Goal: Task Accomplishment & Management: Use online tool/utility

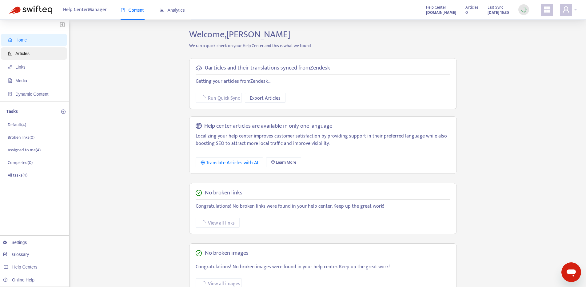
click at [30, 57] on span "Articles" at bounding box center [35, 53] width 54 height 12
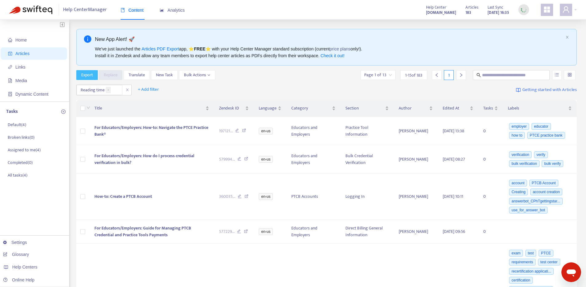
click at [86, 74] on span "Export" at bounding box center [87, 75] width 12 height 7
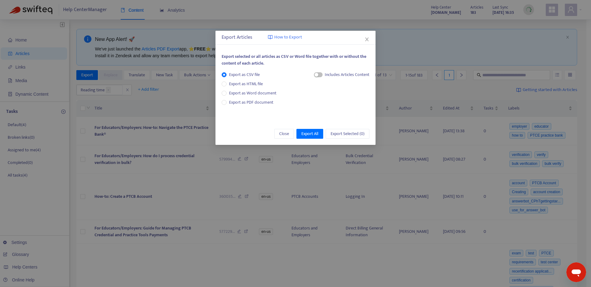
click at [315, 78] on div "Includes Articles Content" at bounding box center [342, 76] width 56 height 11
click at [316, 75] on div "button" at bounding box center [316, 75] width 4 height 4
click at [306, 137] on button "Export All" at bounding box center [309, 134] width 27 height 10
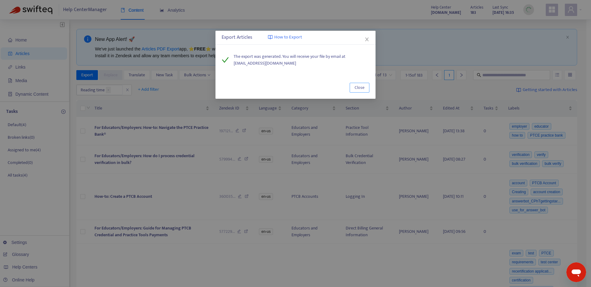
click at [359, 87] on span "Close" at bounding box center [359, 87] width 10 height 7
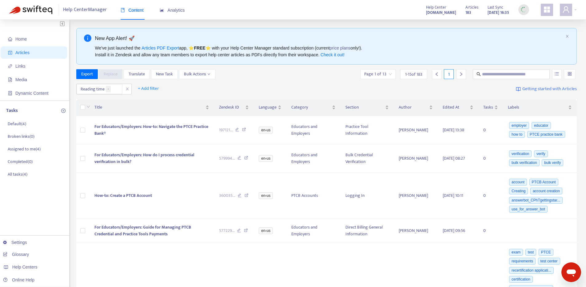
scroll to position [1, 0]
click at [426, 7] on span "Help Center" at bounding box center [436, 7] width 20 height 7
click at [426, 12] on strong "[DOMAIN_NAME]" at bounding box center [441, 12] width 30 height 7
